Goal: Navigation & Orientation: Find specific page/section

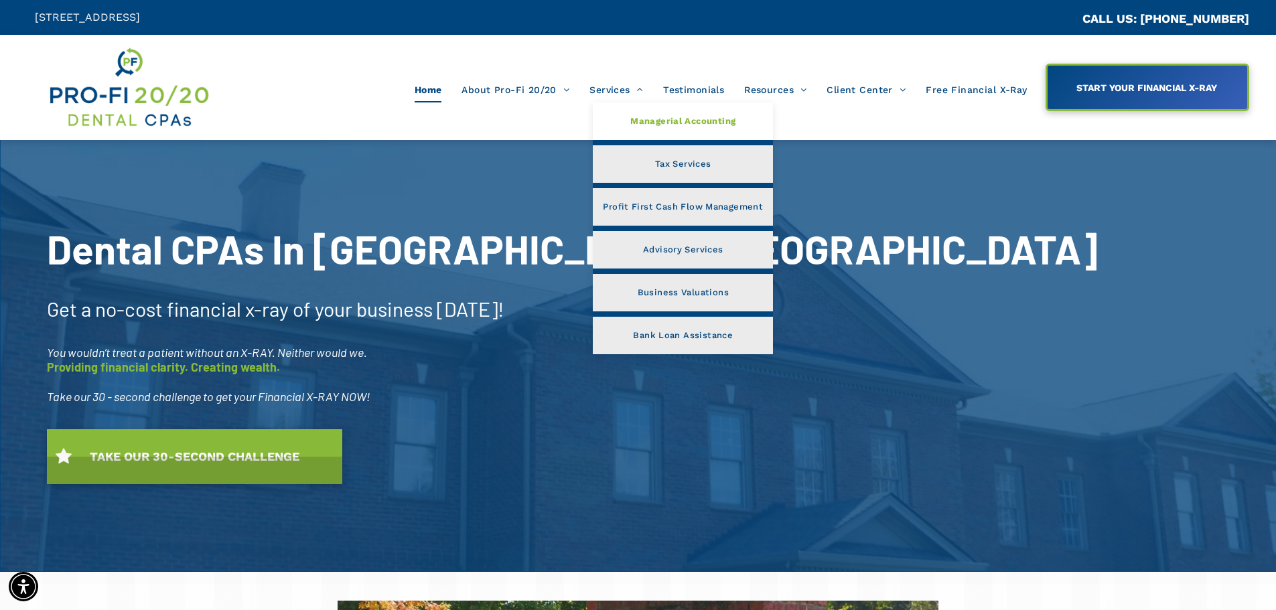
click at [678, 122] on span "Managerial Accounting" at bounding box center [682, 121] width 105 height 17
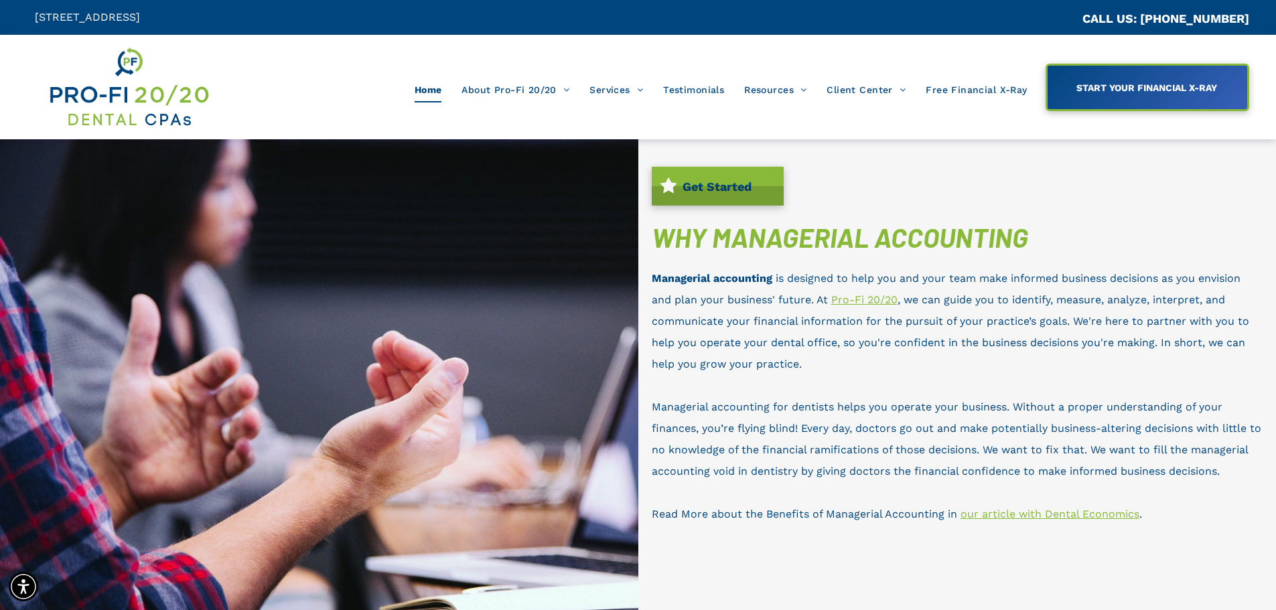
click at [435, 86] on span "Home" at bounding box center [428, 89] width 27 height 25
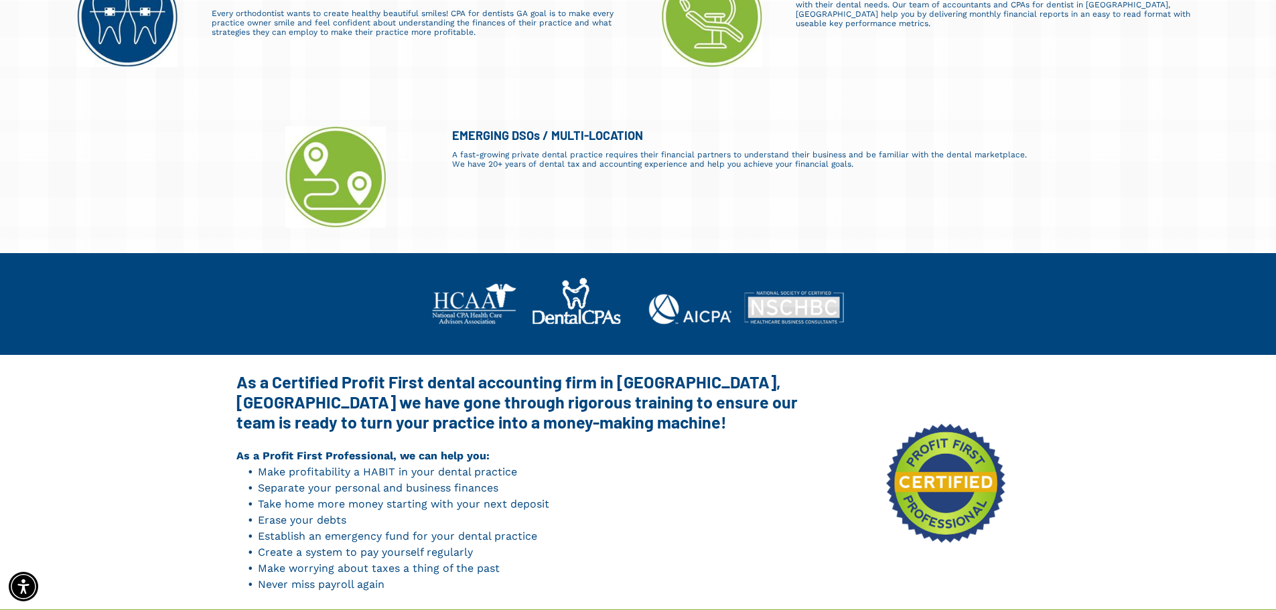
scroll to position [1540, 0]
